Goal: Transaction & Acquisition: Download file/media

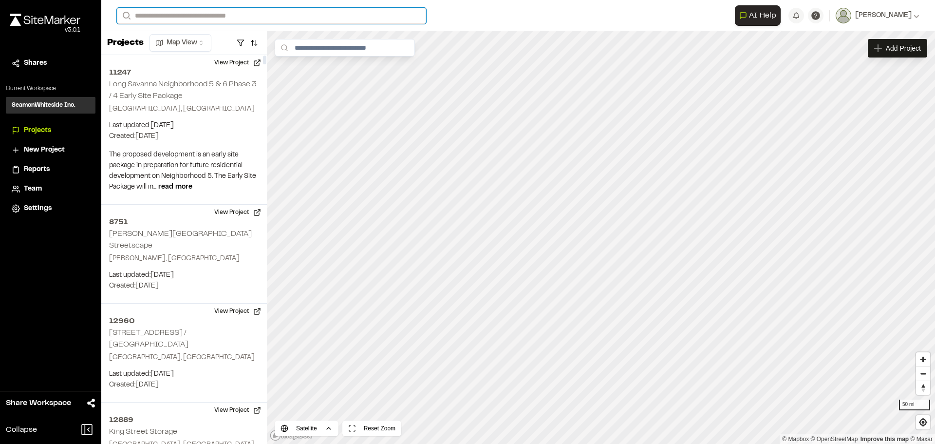
click at [212, 19] on input "Search" at bounding box center [271, 16] width 309 height 16
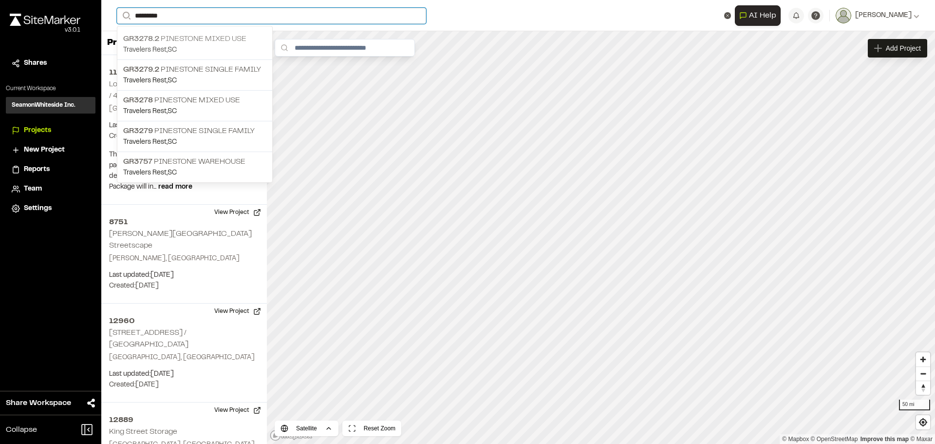
type input "*********"
click at [172, 41] on p "GR3278.2 Pinestone Mixed Use" at bounding box center [194, 39] width 143 height 12
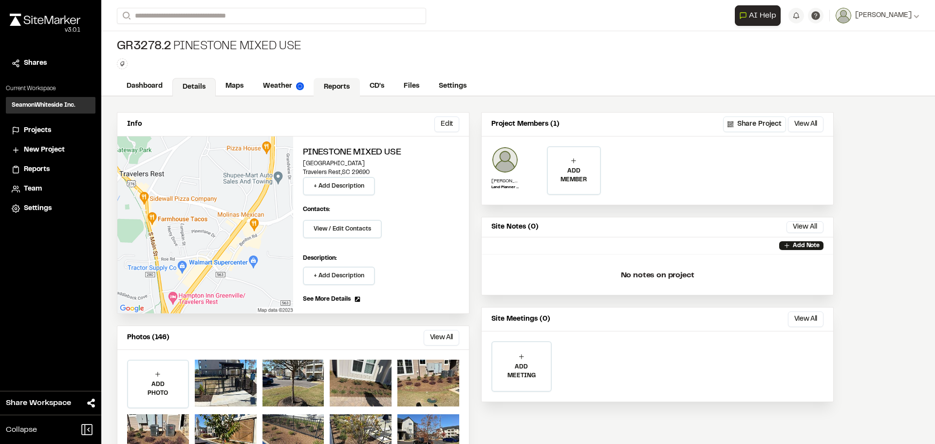
click at [345, 84] on link "Reports" at bounding box center [337, 87] width 46 height 19
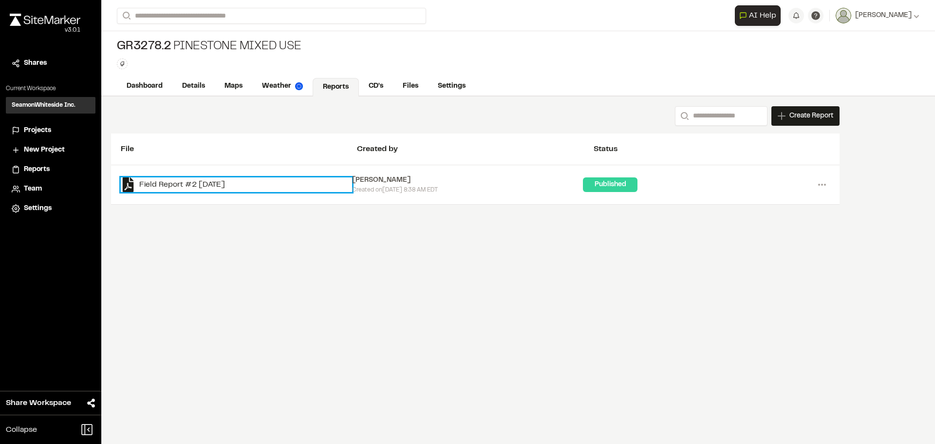
click at [222, 183] on link "Field Report #2 [DATE]" at bounding box center [236, 184] width 231 height 15
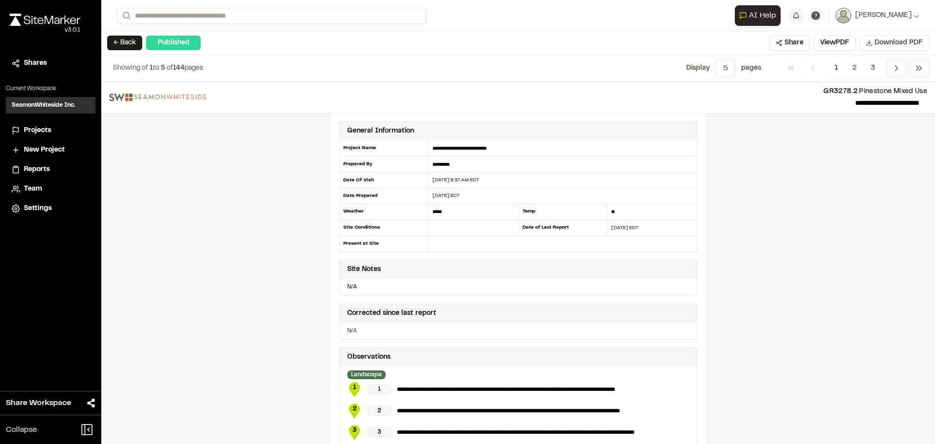
click at [877, 45] on span "Download PDF" at bounding box center [898, 42] width 48 height 11
